Goal: Task Accomplishment & Management: Manage account settings

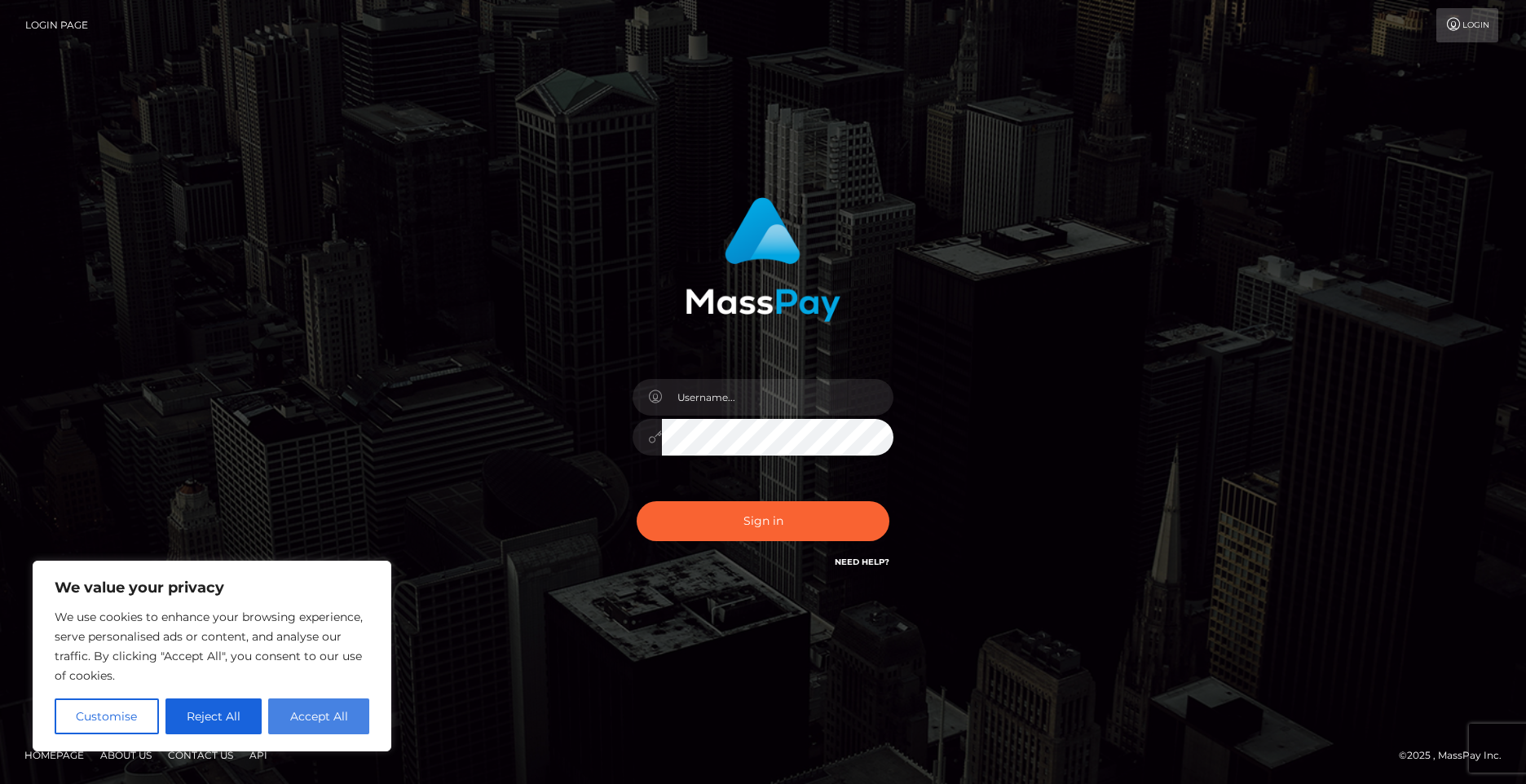
click at [305, 708] on button "Accept All" at bounding box center [318, 716] width 101 height 36
checkbox input "true"
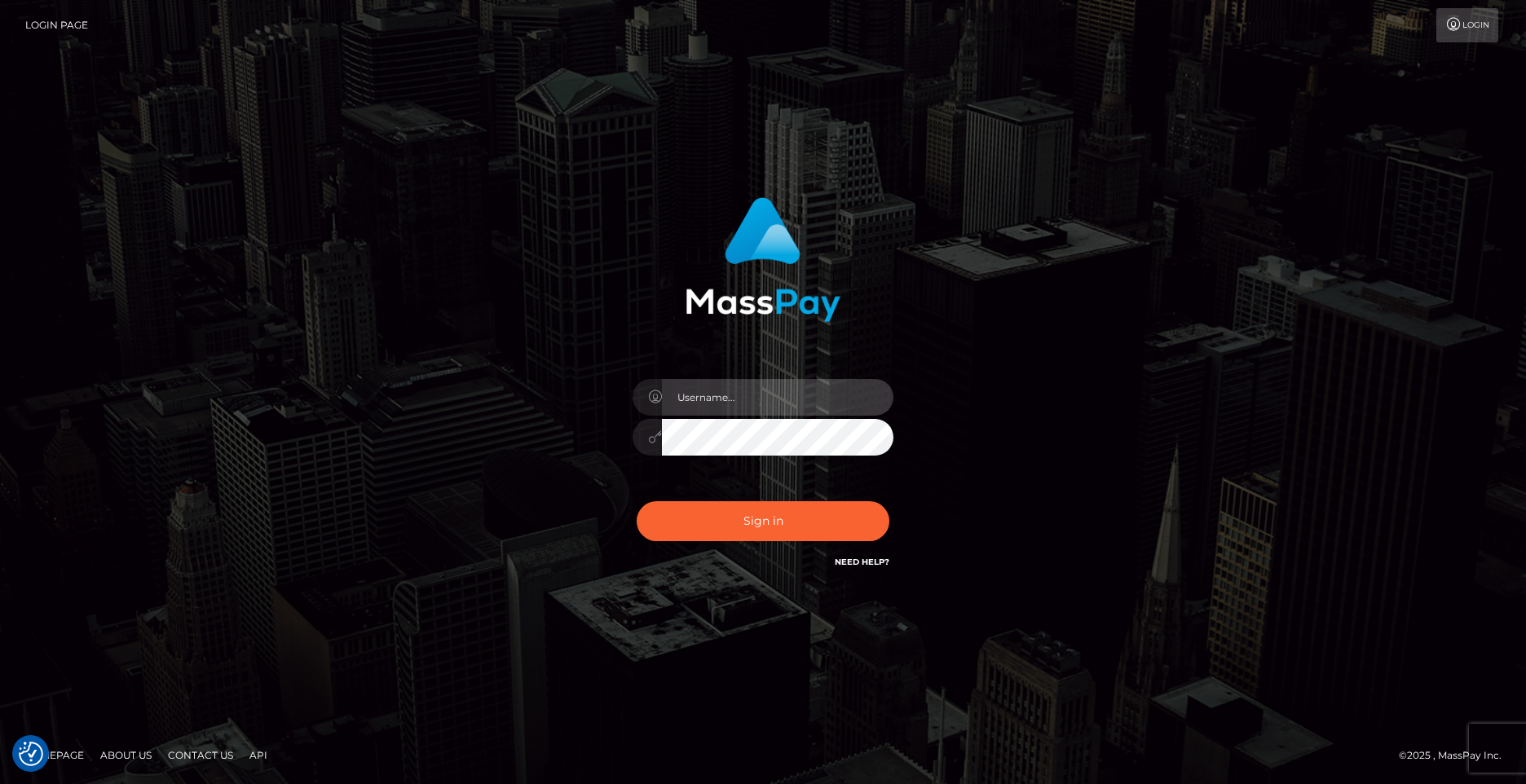
click at [745, 406] on input "text" at bounding box center [778, 397] width 232 height 36
type input "Ipolani.Ferreira@vacationclub.com"
click at [637, 501] on button "Sign in" at bounding box center [763, 521] width 253 height 40
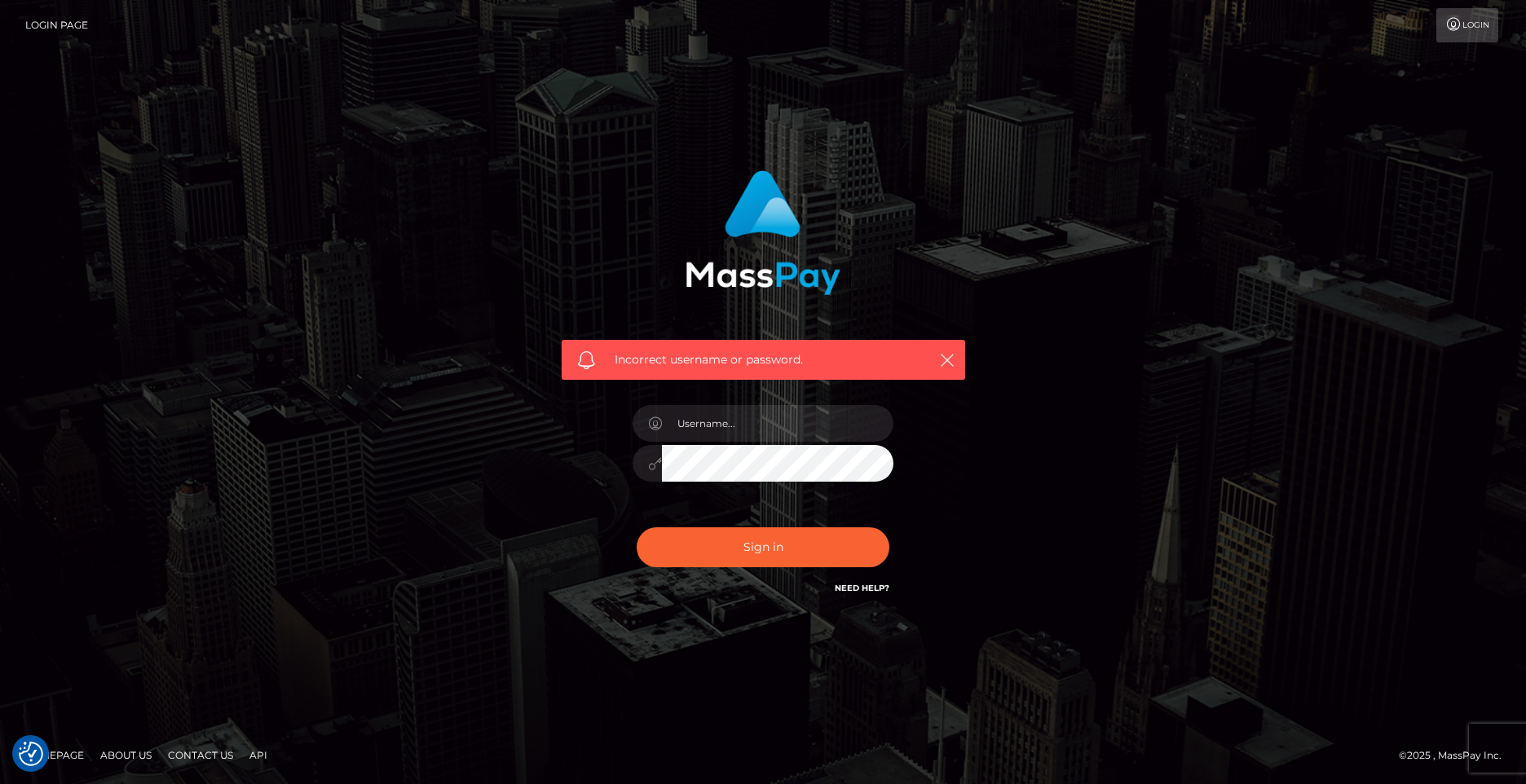
click at [867, 586] on link "Need Help?" at bounding box center [862, 588] width 55 height 11
click at [73, 25] on link "Login Page" at bounding box center [57, 26] width 63 height 35
